Goal: Information Seeking & Learning: Learn about a topic

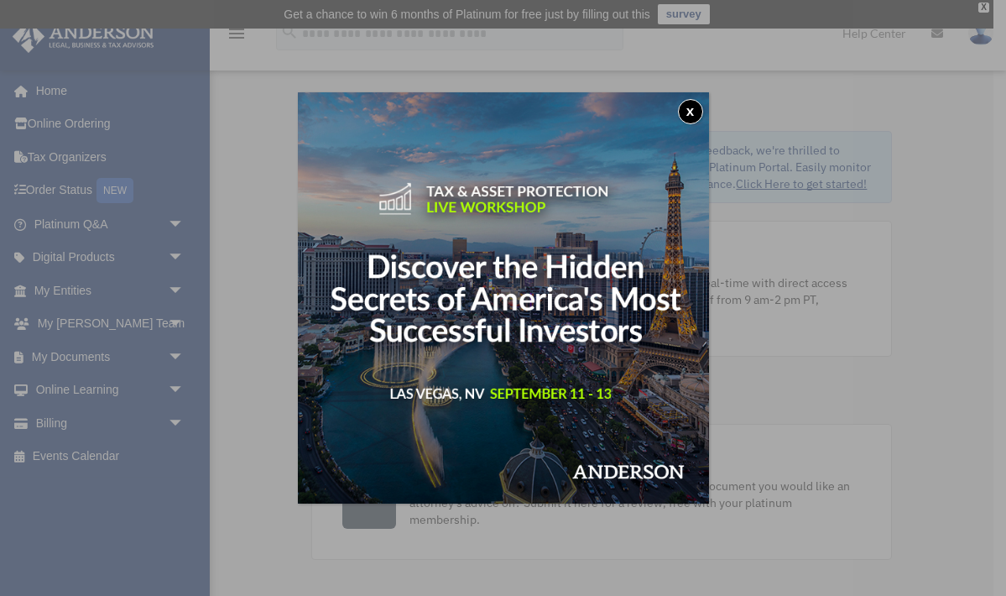
click at [690, 107] on button "x" at bounding box center [690, 111] width 25 height 25
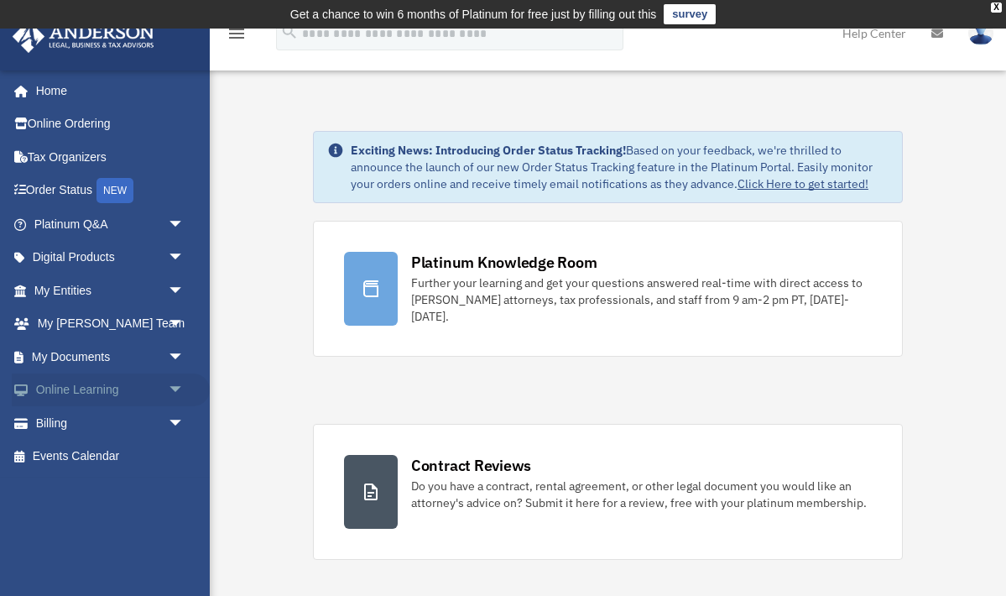
click at [170, 384] on span "arrow_drop_down" at bounding box center [185, 390] width 34 height 34
click at [111, 447] on link "Video Training" at bounding box center [116, 457] width 186 height 34
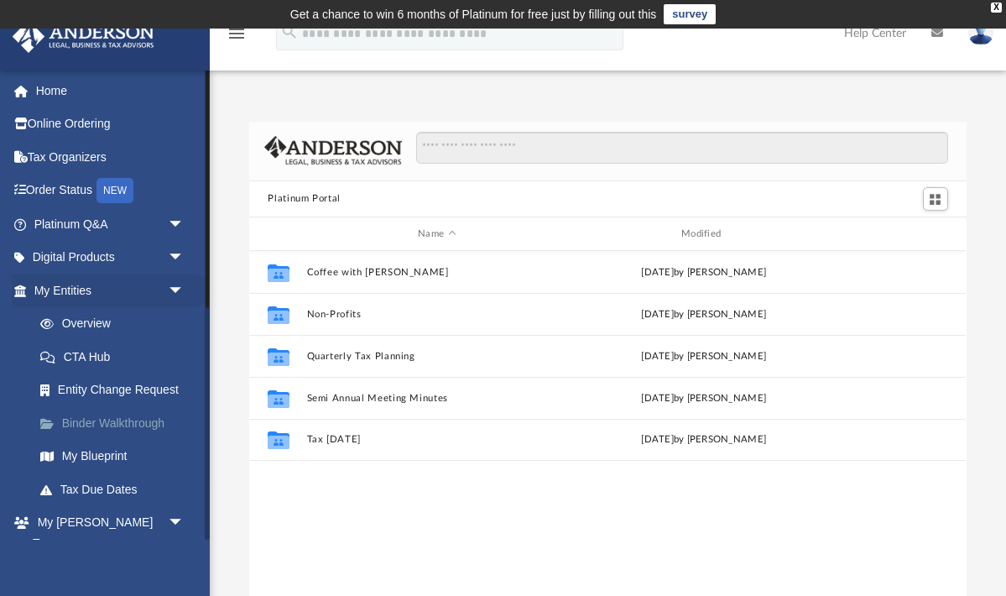
scroll to position [382, 717]
click at [177, 253] on span "arrow_drop_down" at bounding box center [185, 258] width 34 height 34
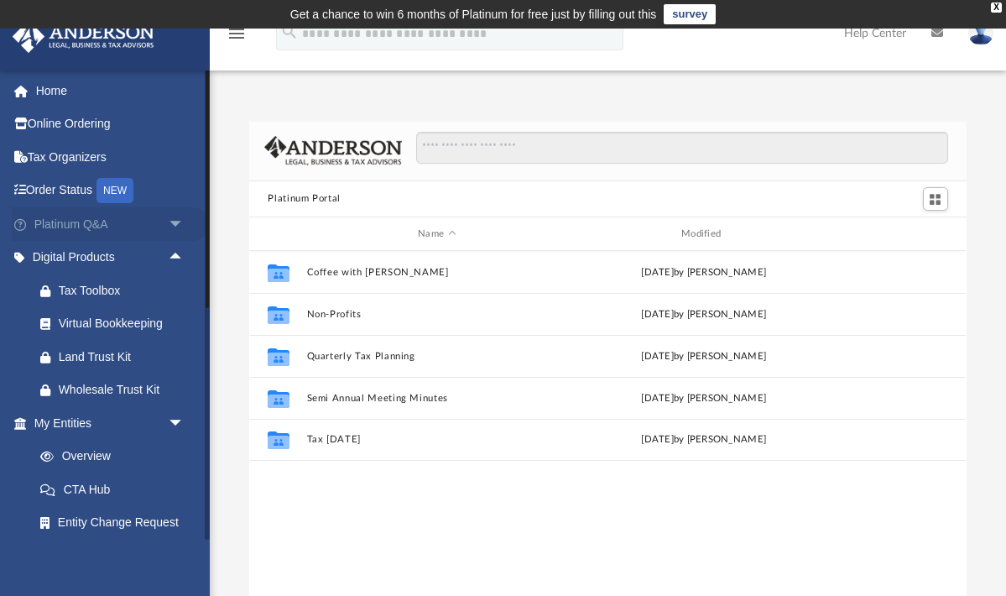
click at [176, 219] on span "arrow_drop_down" at bounding box center [185, 224] width 34 height 34
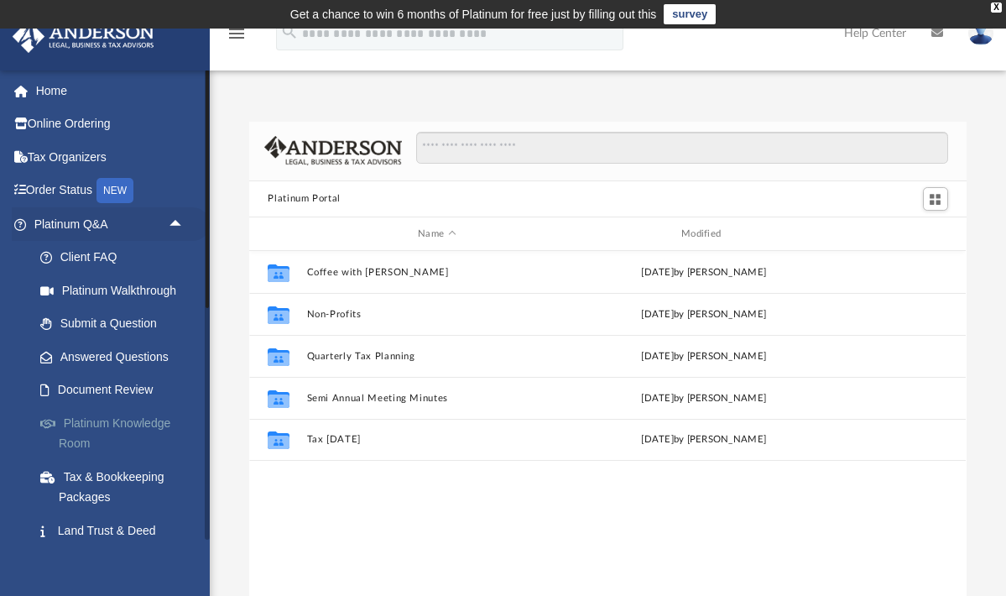
click at [148, 417] on link "Platinum Knowledge Room" at bounding box center [116, 433] width 186 height 54
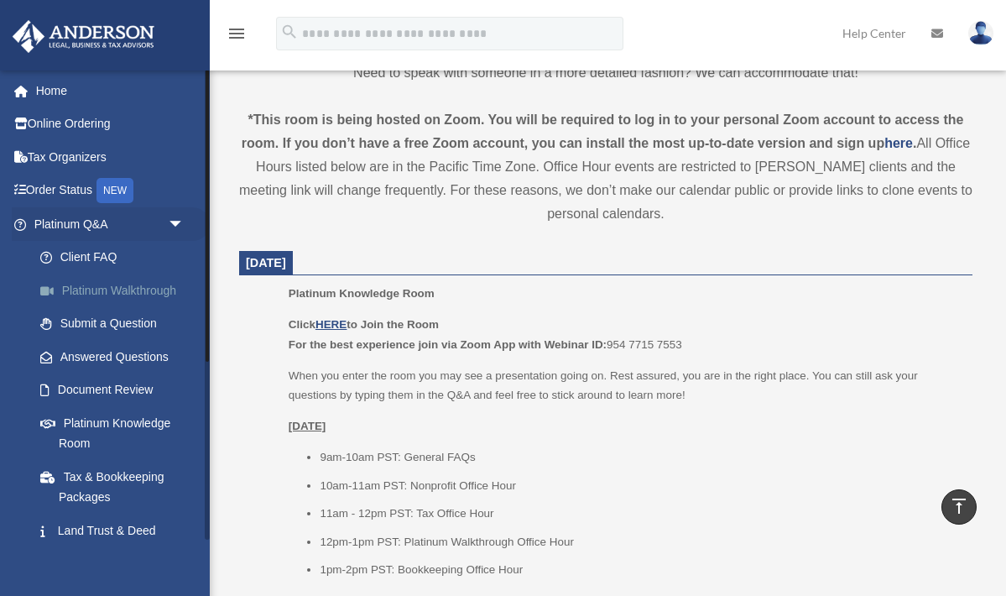
scroll to position [587, 0]
